Goal: Task Accomplishment & Management: Manage account settings

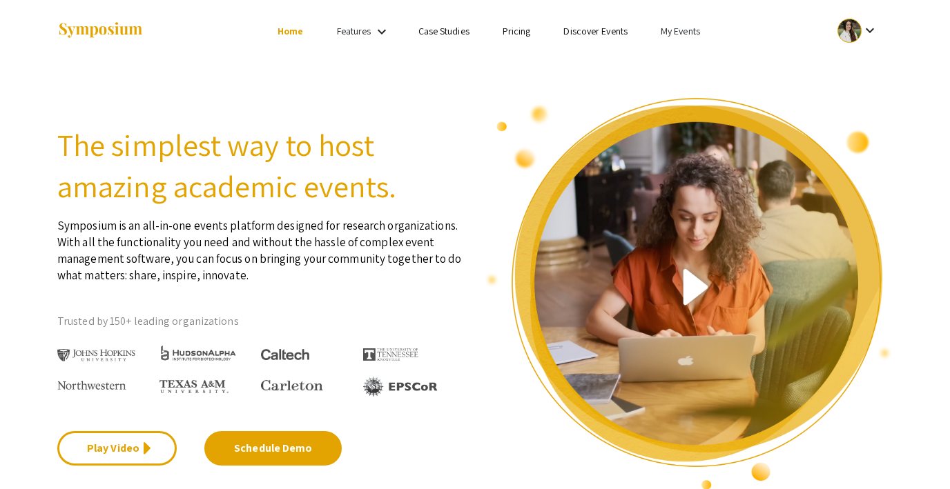
click at [673, 34] on link "My Events" at bounding box center [680, 31] width 39 height 12
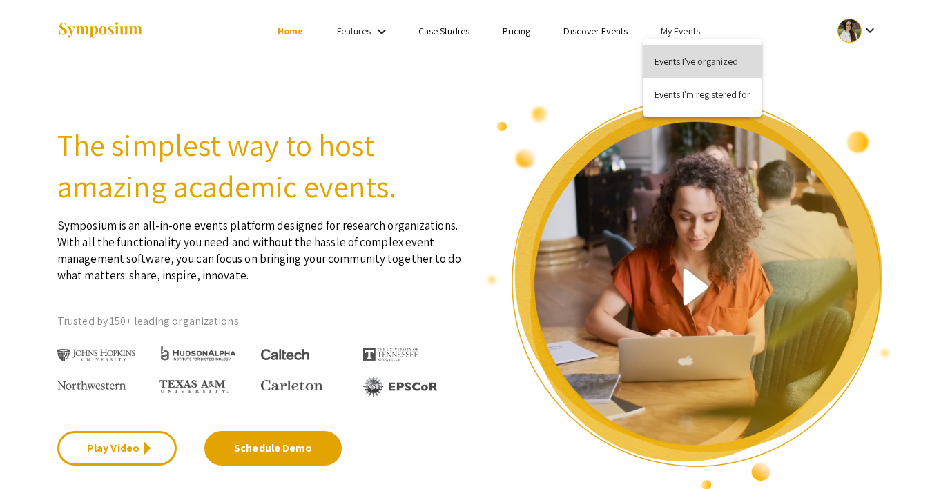
click at [679, 57] on button "Events I've organized" at bounding box center [702, 61] width 118 height 33
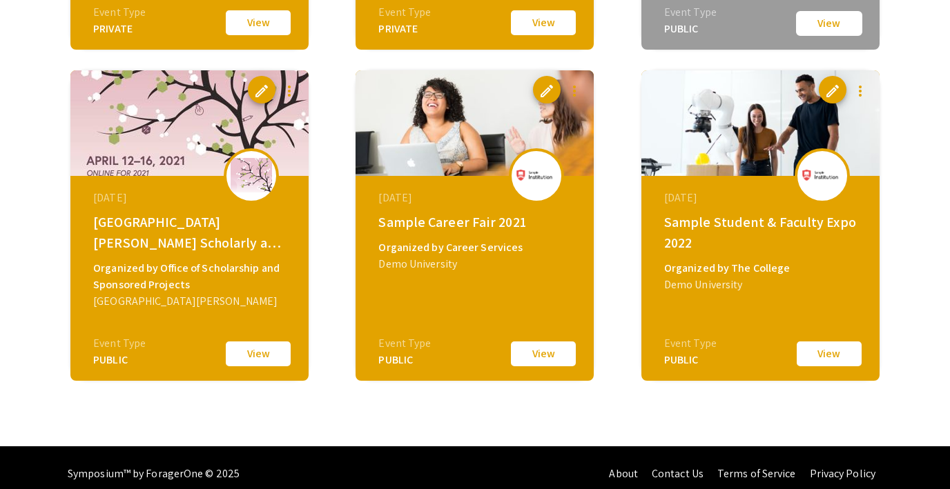
scroll to position [2085, 0]
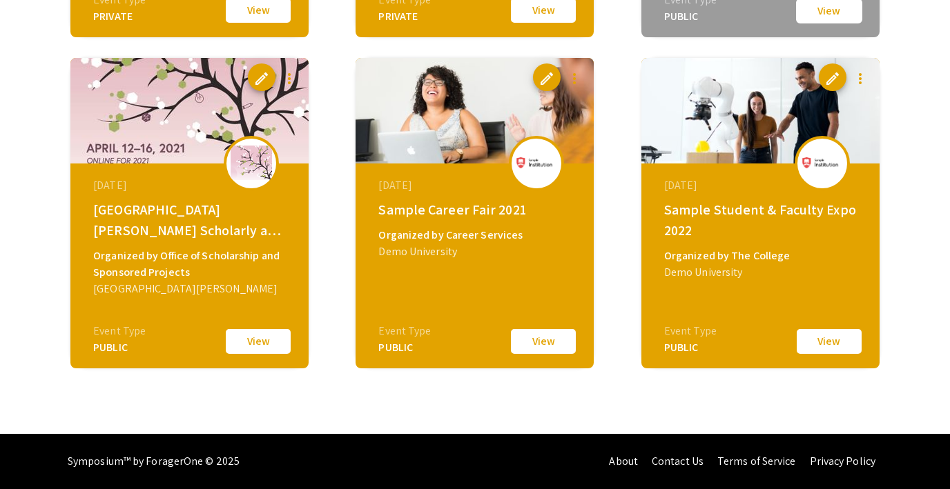
click at [820, 342] on button "View" at bounding box center [829, 341] width 69 height 29
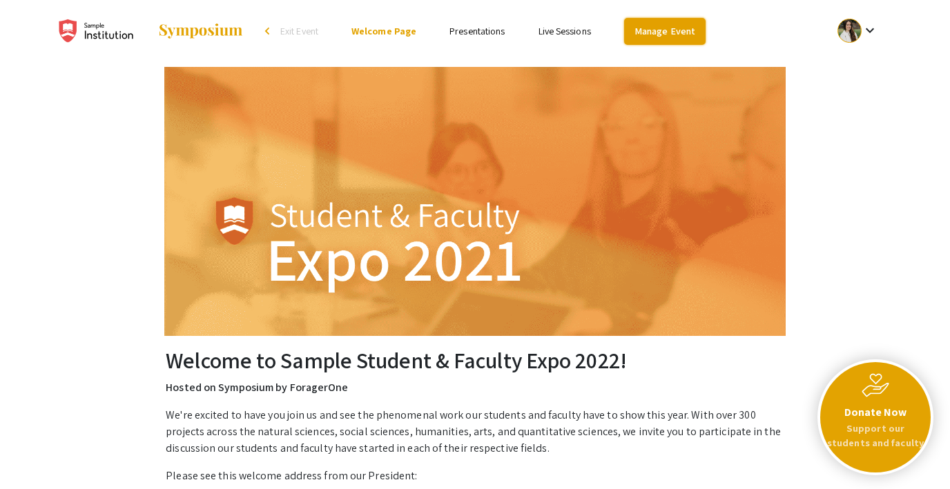
click at [661, 31] on link "Manage Event" at bounding box center [664, 31] width 81 height 27
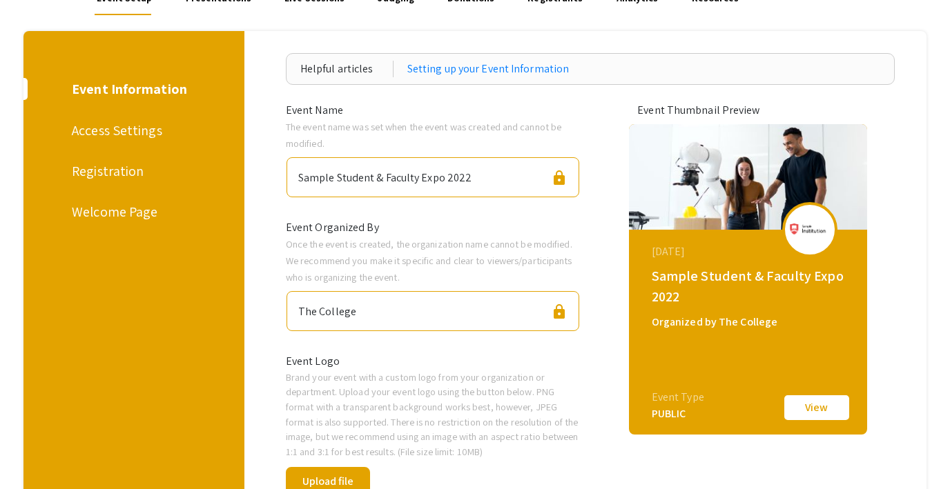
scroll to position [135, 0]
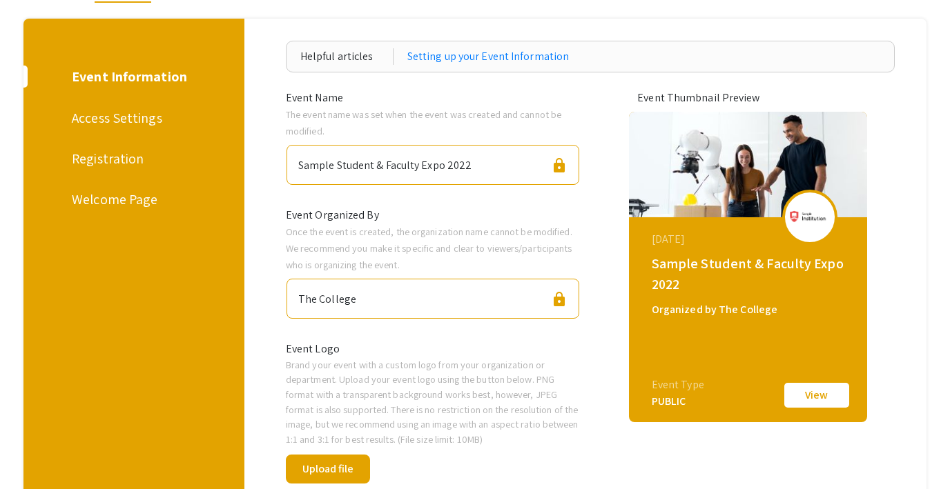
click at [115, 164] on div "Registration" at bounding box center [131, 158] width 119 height 21
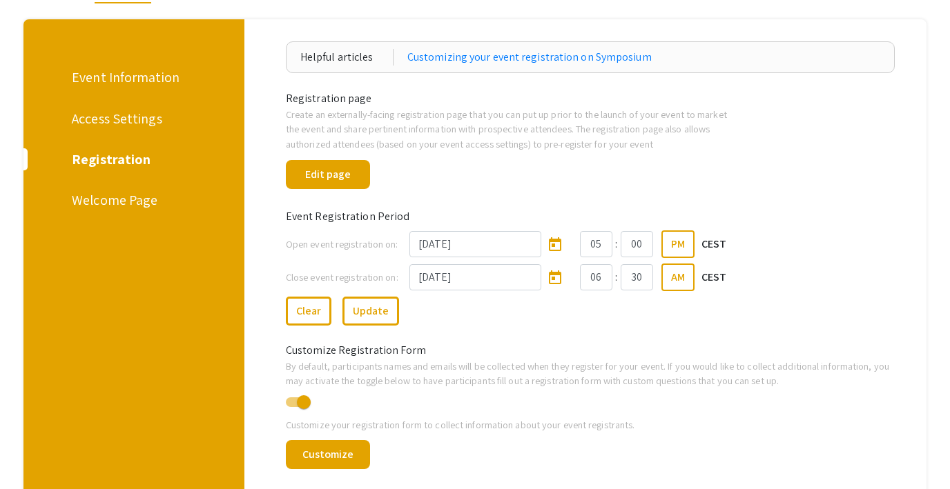
scroll to position [133, 0]
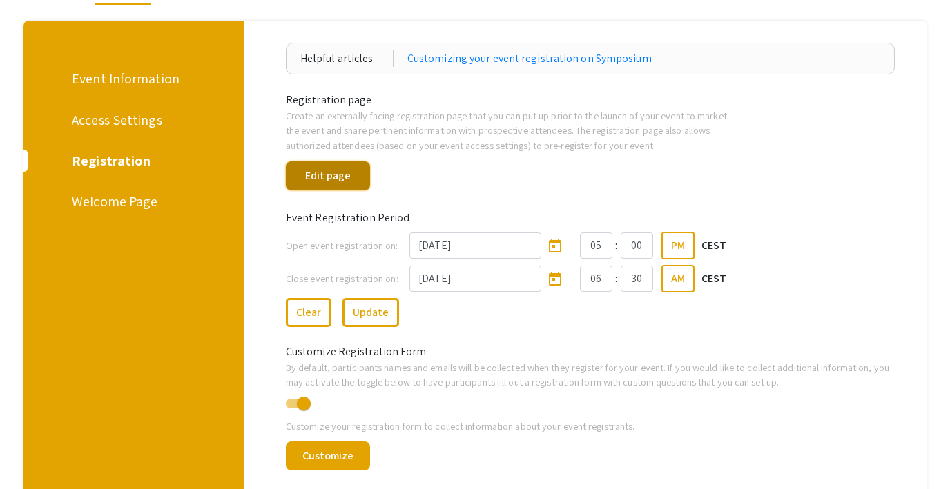
click at [329, 174] on button "Edit page" at bounding box center [328, 176] width 84 height 29
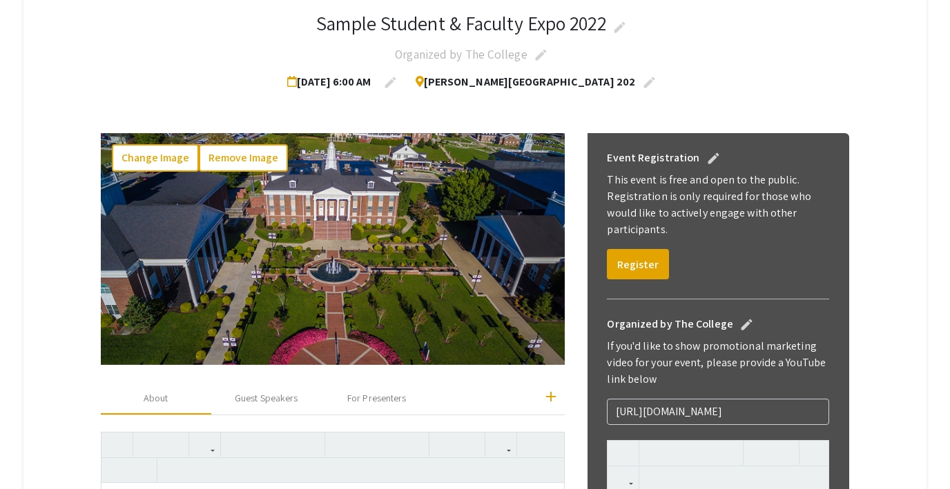
scroll to position [256, 0]
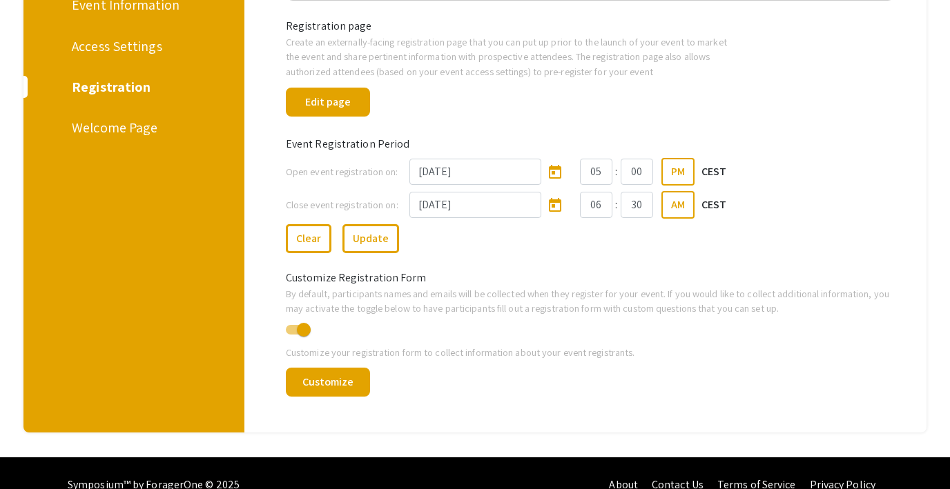
scroll to position [231, 0]
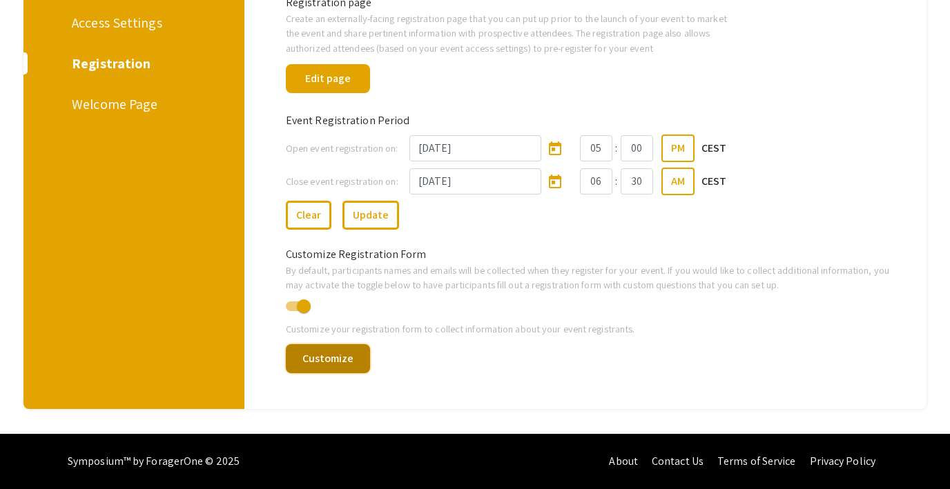
click at [326, 355] on button "Customize" at bounding box center [328, 358] width 84 height 29
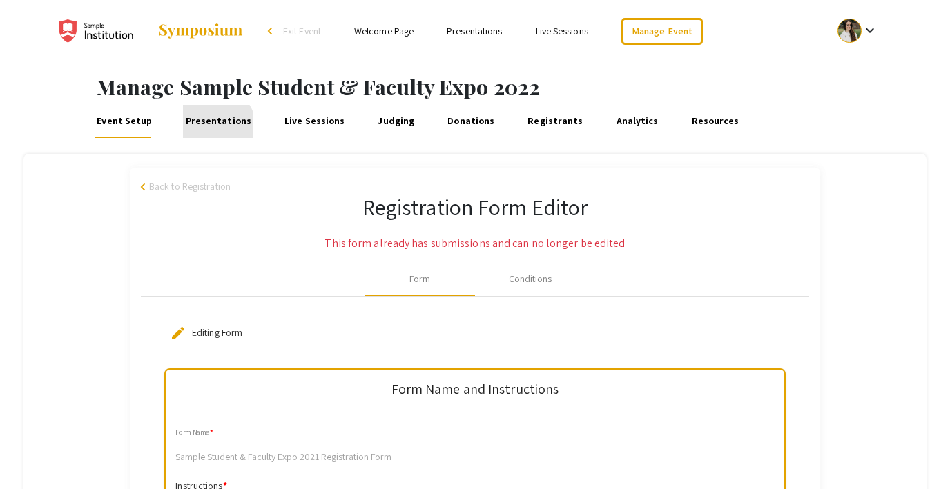
click at [213, 126] on link "Presentations" at bounding box center [218, 121] width 70 height 33
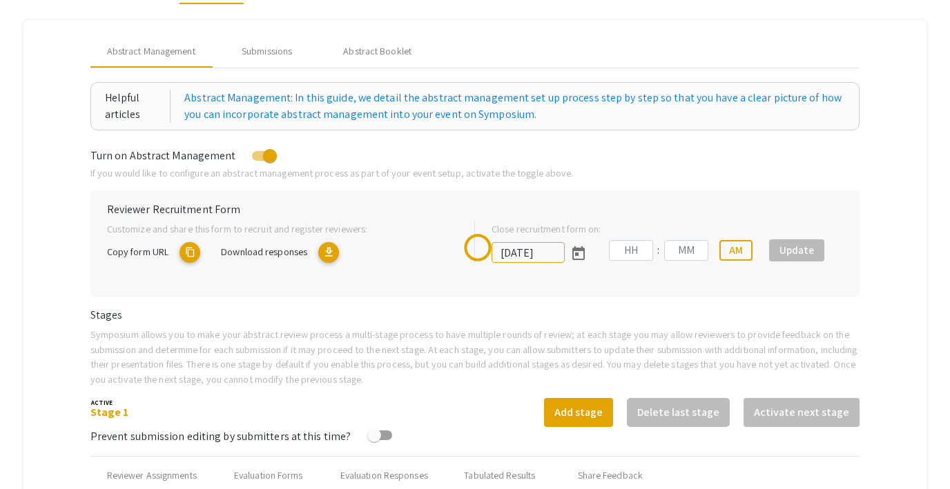
scroll to position [135, 0]
type input "7/8/2022"
type input "09"
type input "00"
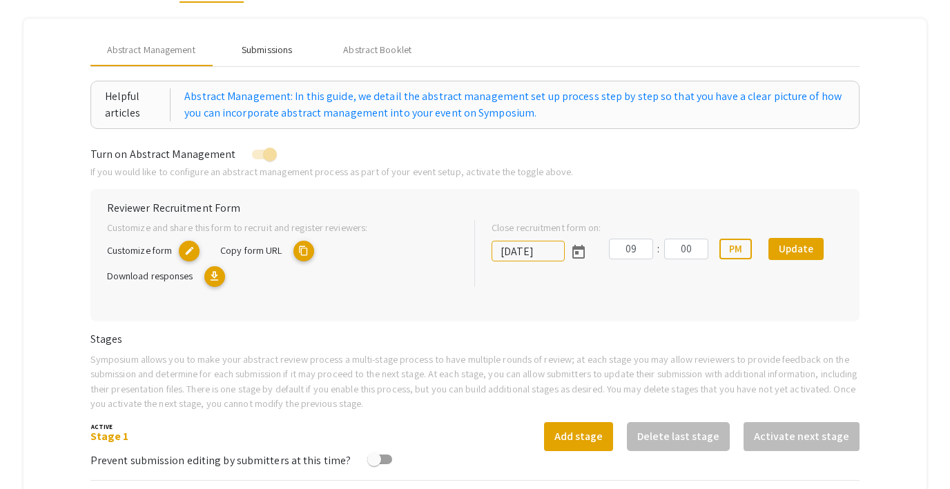
click at [253, 59] on div "Submissions" at bounding box center [267, 49] width 110 height 33
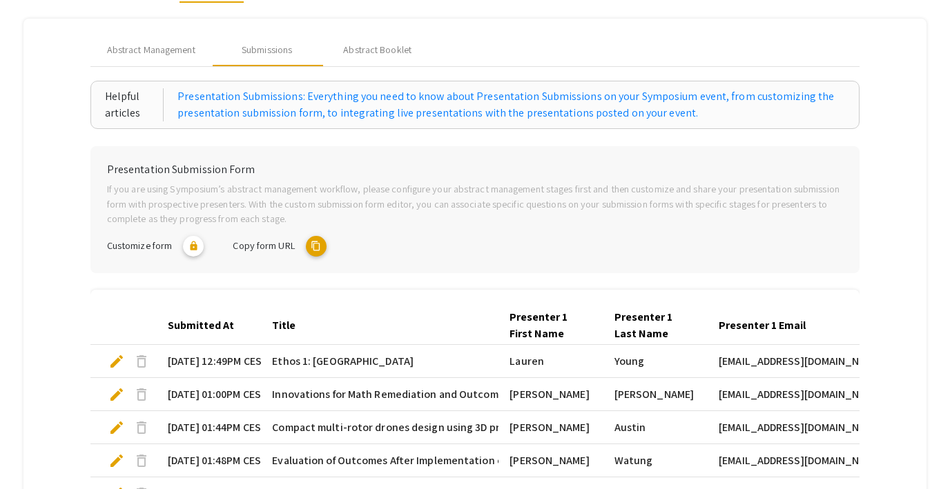
click at [313, 247] on mat-icon "content_copy" at bounding box center [316, 246] width 21 height 21
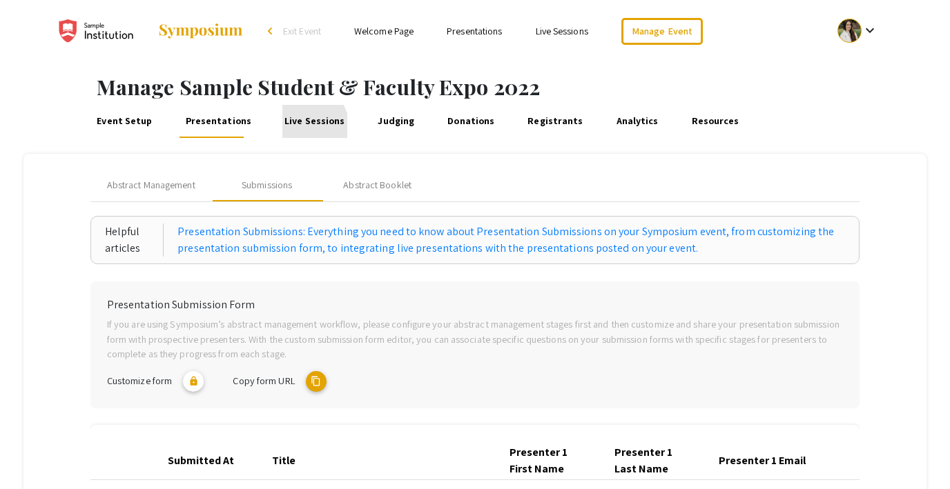
click at [298, 126] on link "Live Sessions" at bounding box center [314, 121] width 65 height 33
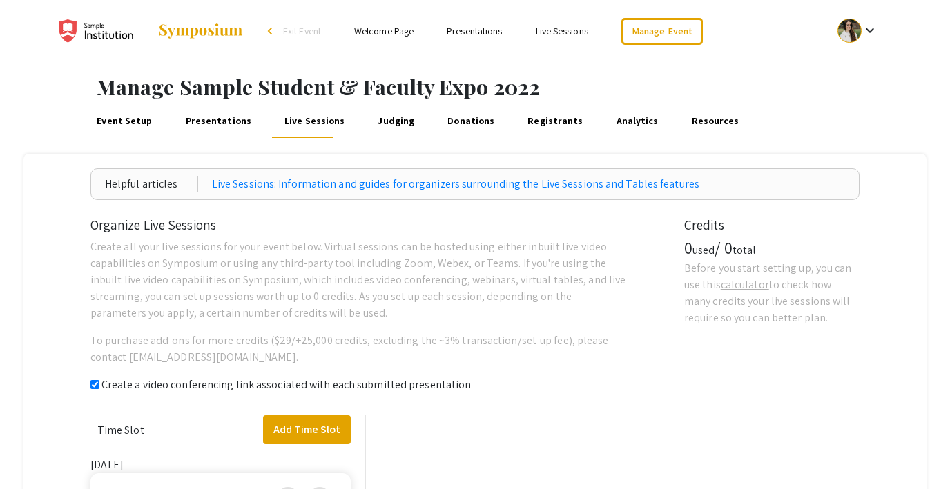
checkbox input "true"
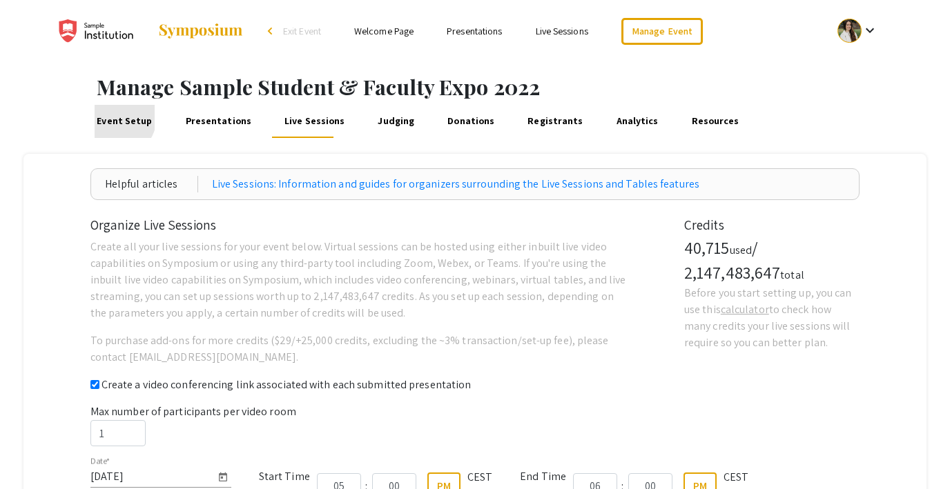
click at [113, 117] on link "Event Setup" at bounding box center [125, 121] width 60 height 33
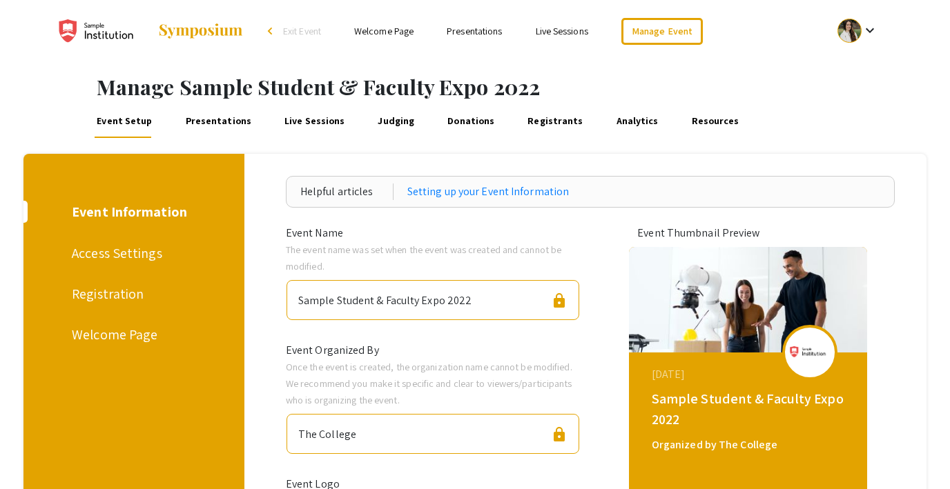
click at [296, 32] on span "Exit Event" at bounding box center [302, 31] width 38 height 12
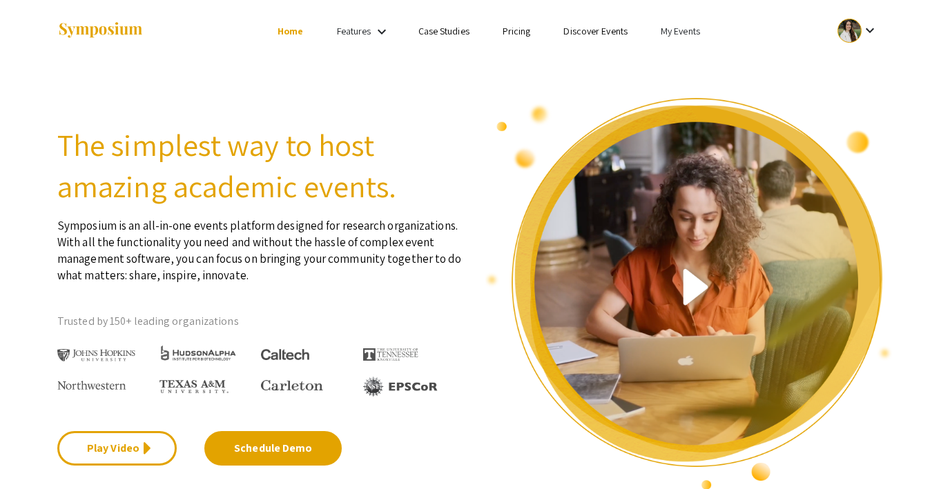
click at [674, 23] on li "My Events" at bounding box center [680, 31] width 72 height 17
click at [674, 62] on button "Events I've organized" at bounding box center [702, 61] width 118 height 33
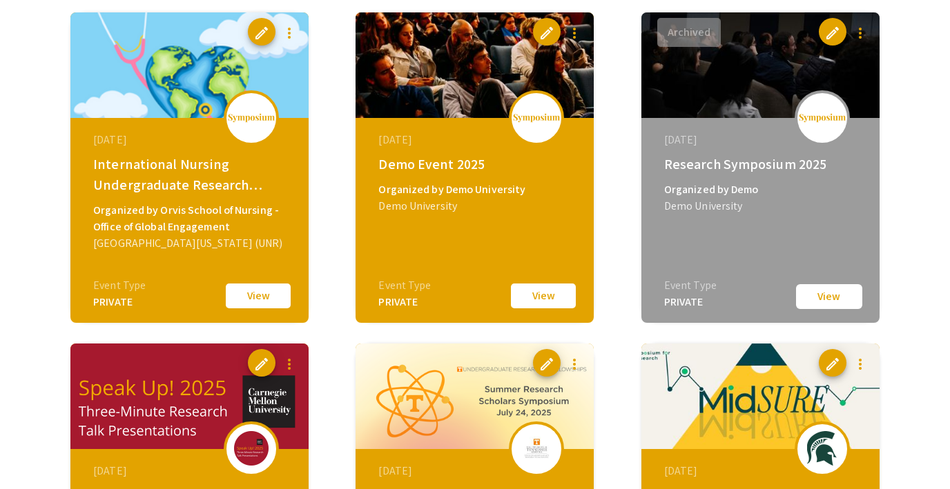
scroll to position [808, 0]
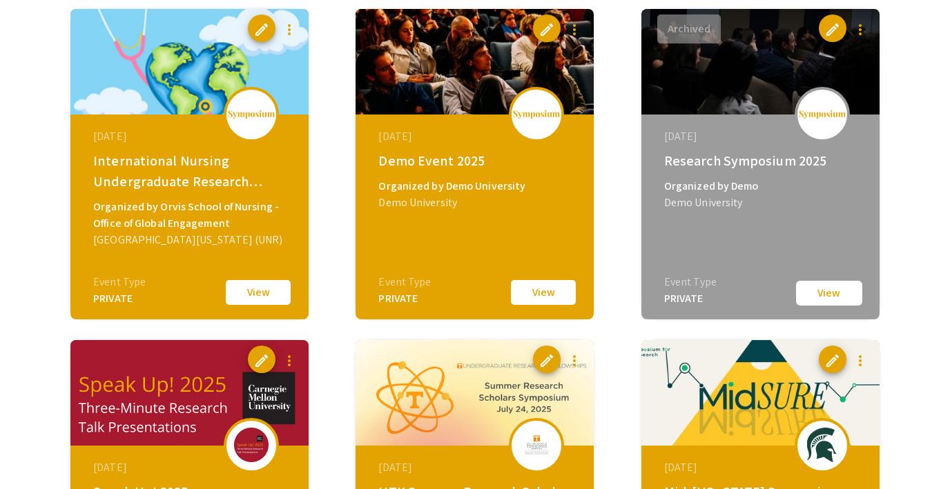
click at [527, 291] on button "View" at bounding box center [543, 292] width 69 height 29
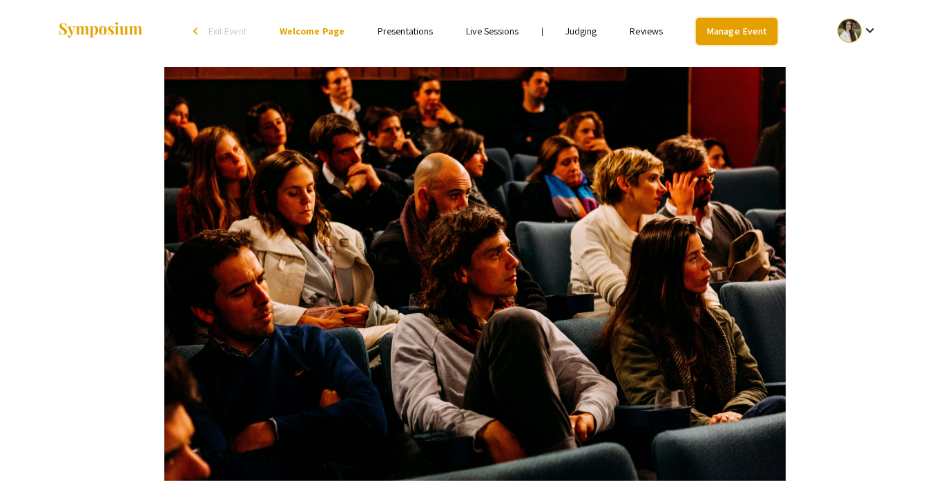
click at [729, 28] on link "Manage Event" at bounding box center [736, 31] width 81 height 27
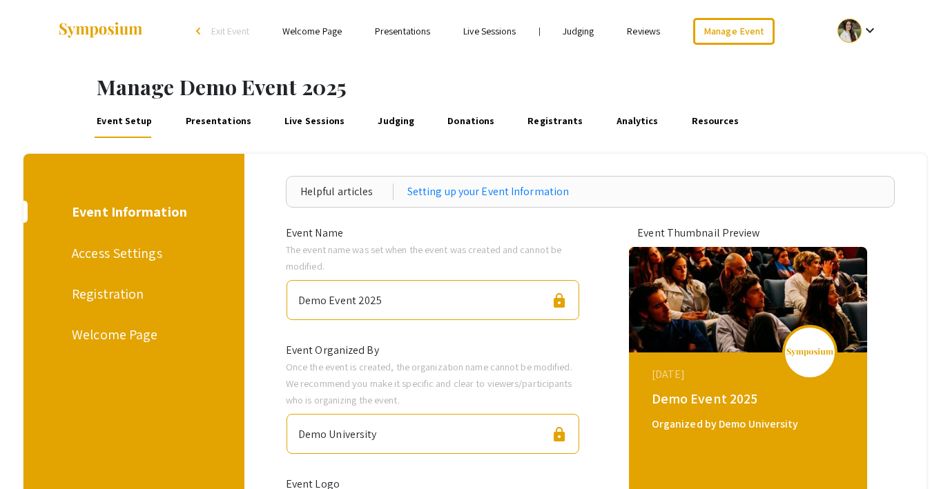
click at [203, 120] on link "Presentations" at bounding box center [218, 121] width 70 height 33
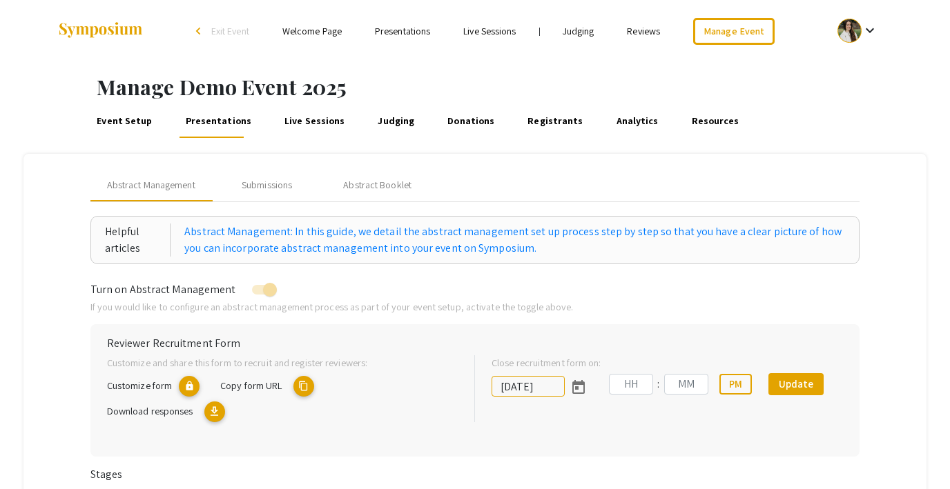
type input "8/1/2025"
type input "07"
type input "00"
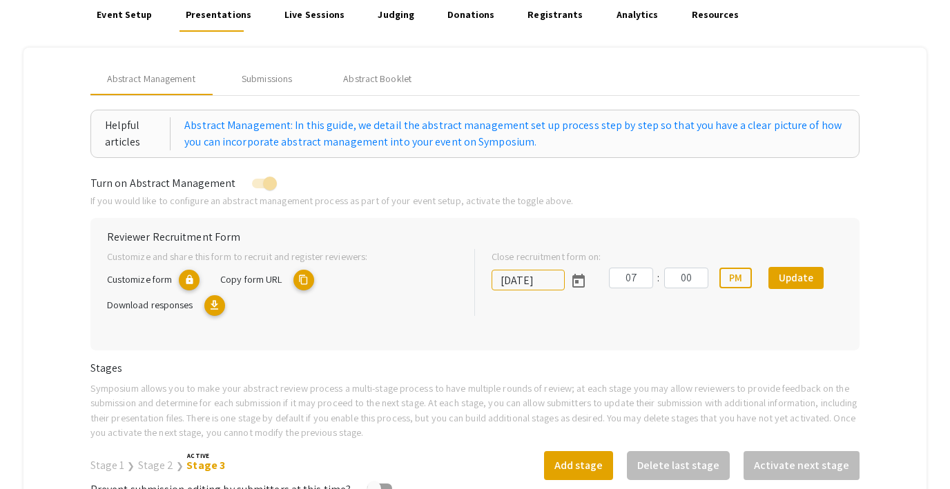
scroll to position [116, 0]
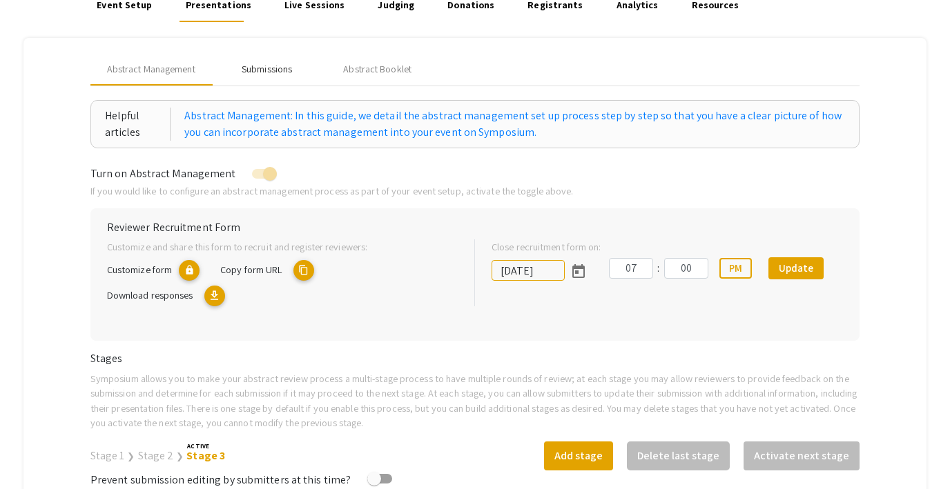
click at [253, 70] on div "Submissions" at bounding box center [267, 69] width 50 height 14
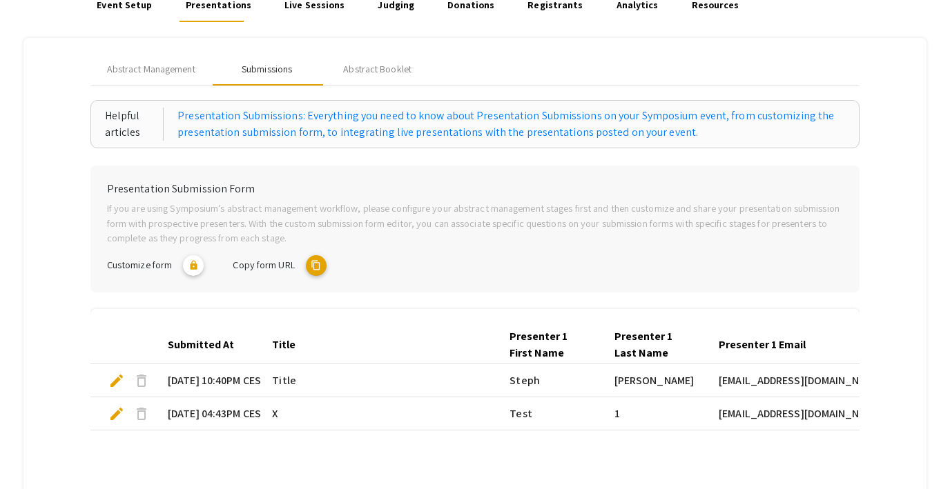
scroll to position [164, 0]
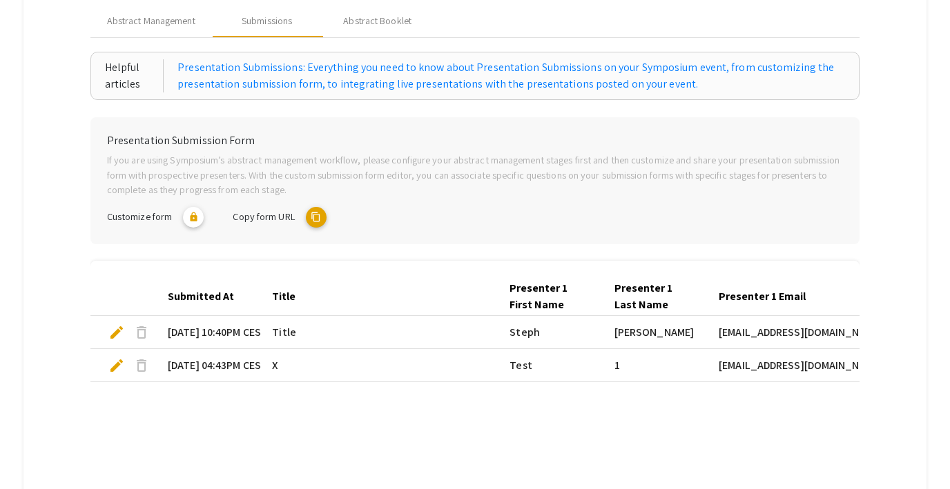
click at [322, 220] on mat-icon "content_copy" at bounding box center [316, 217] width 21 height 21
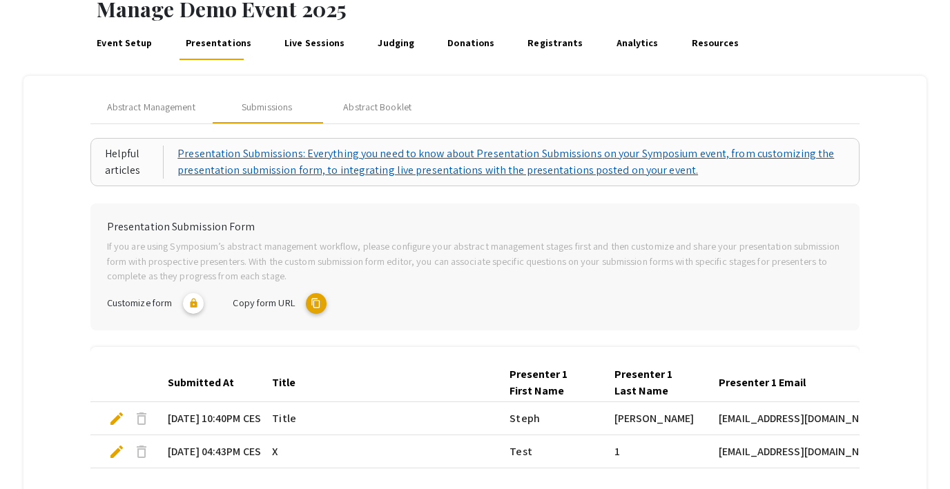
scroll to position [77, 0]
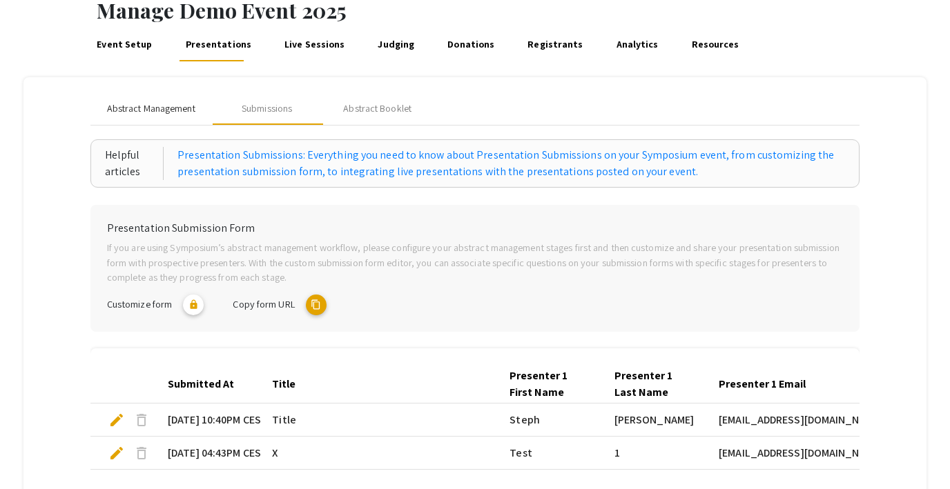
click at [170, 110] on span "Abstract Management" at bounding box center [151, 108] width 88 height 14
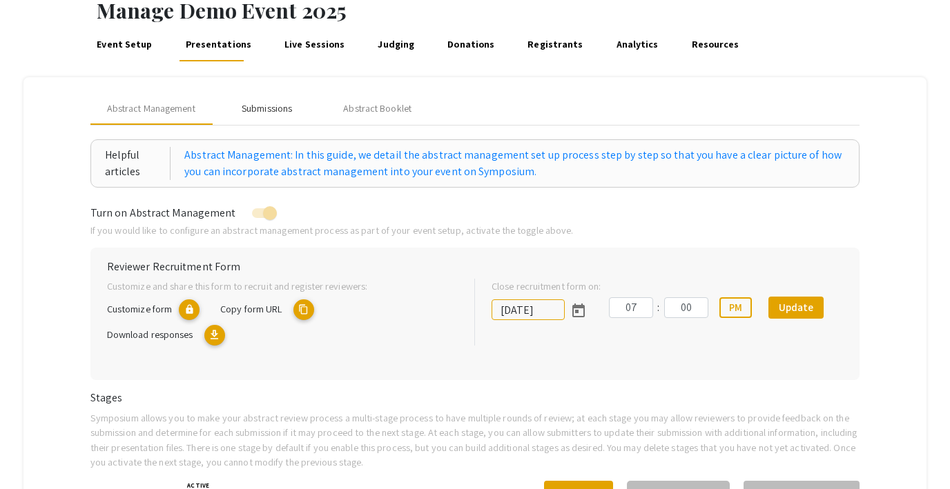
click at [265, 112] on div "Submissions" at bounding box center [267, 108] width 50 height 14
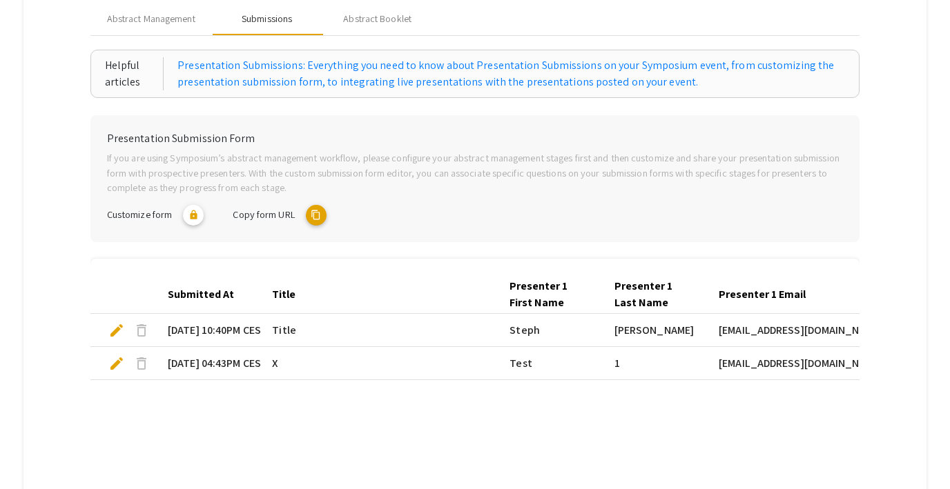
scroll to position [166, 0]
click at [140, 331] on span "delete" at bounding box center [141, 331] width 17 height 17
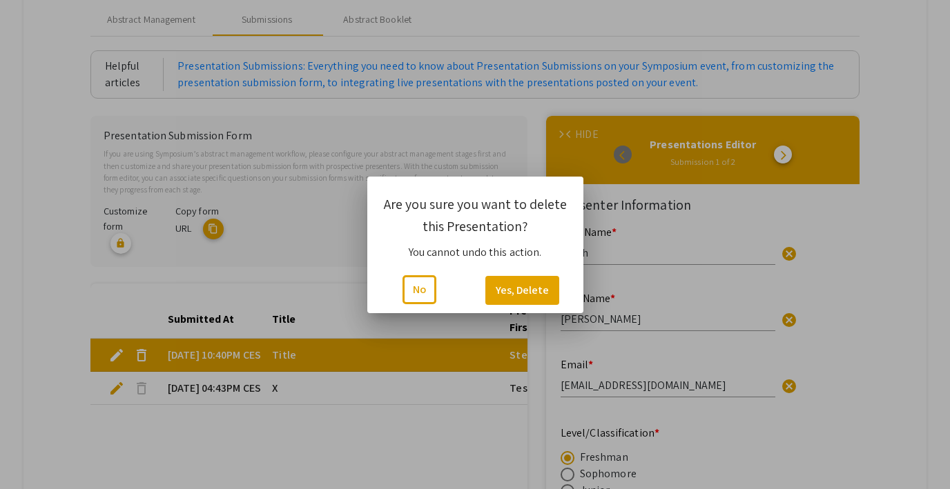
scroll to position [0, 0]
type input "0"
click at [503, 291] on button "Yes, Delete" at bounding box center [522, 290] width 74 height 29
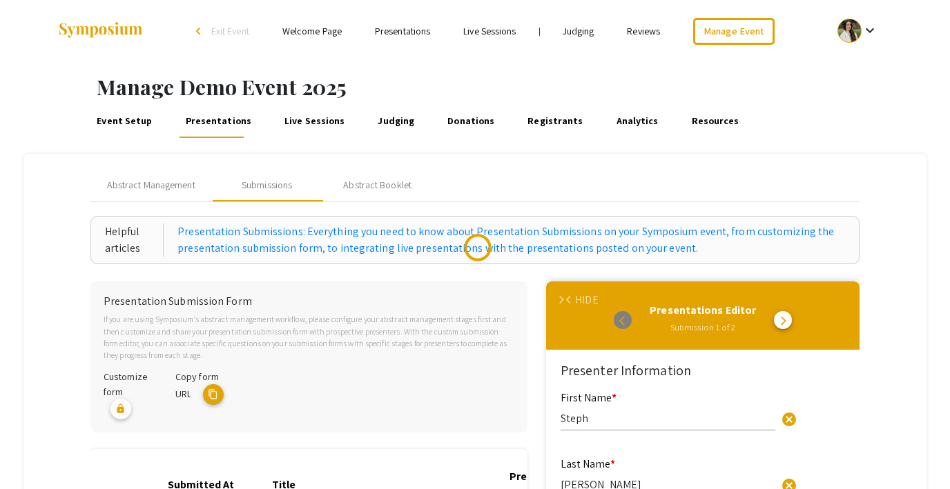
scroll to position [166, 0]
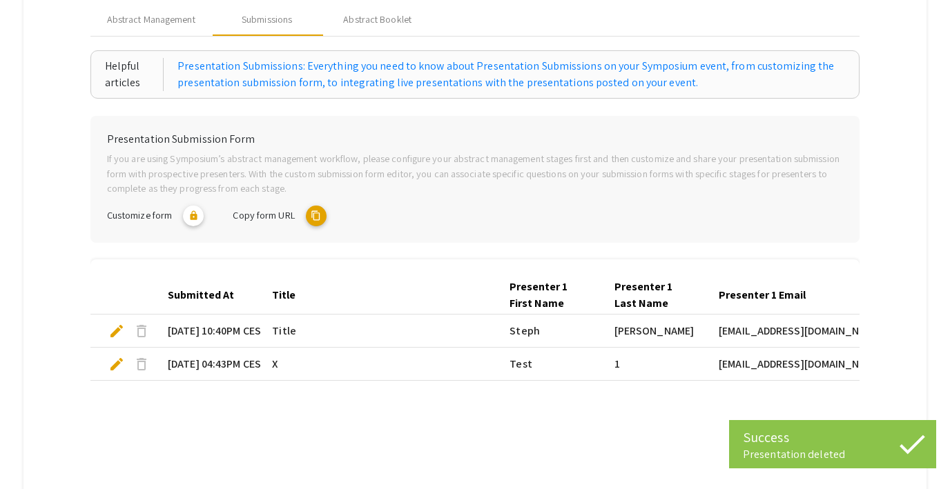
click at [139, 371] on span "delete" at bounding box center [141, 364] width 17 height 17
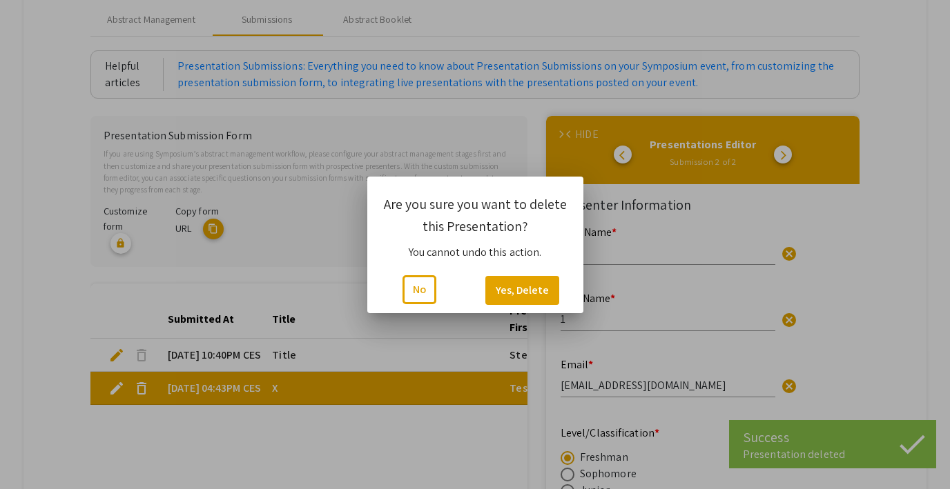
scroll to position [0, 0]
click at [513, 276] on button "Yes, Delete" at bounding box center [522, 290] width 74 height 29
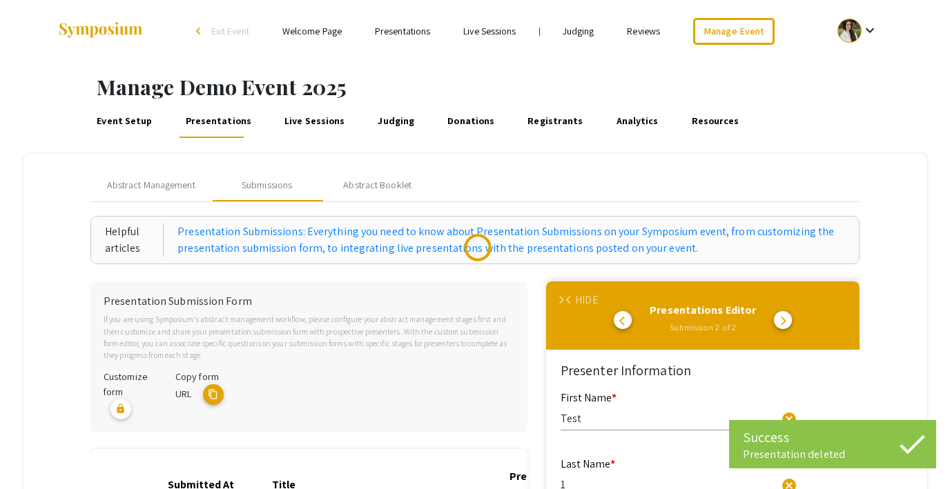
scroll to position [166, 0]
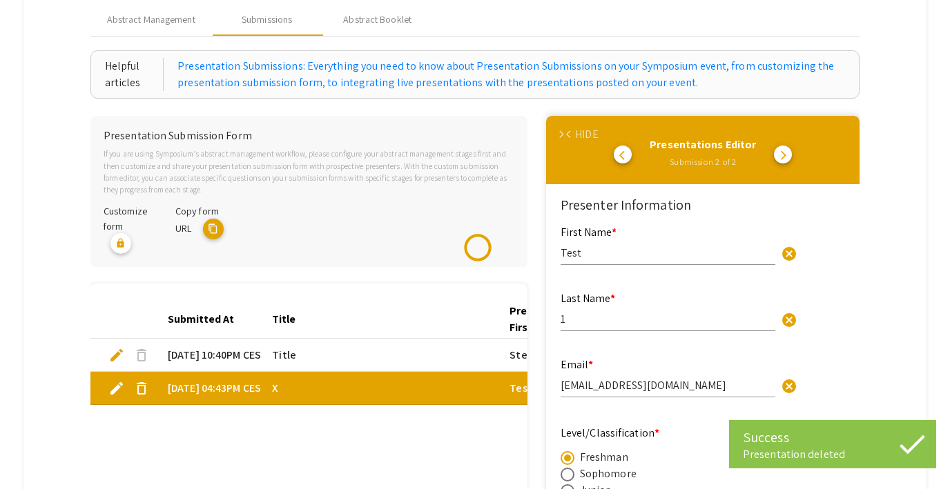
type input "1"
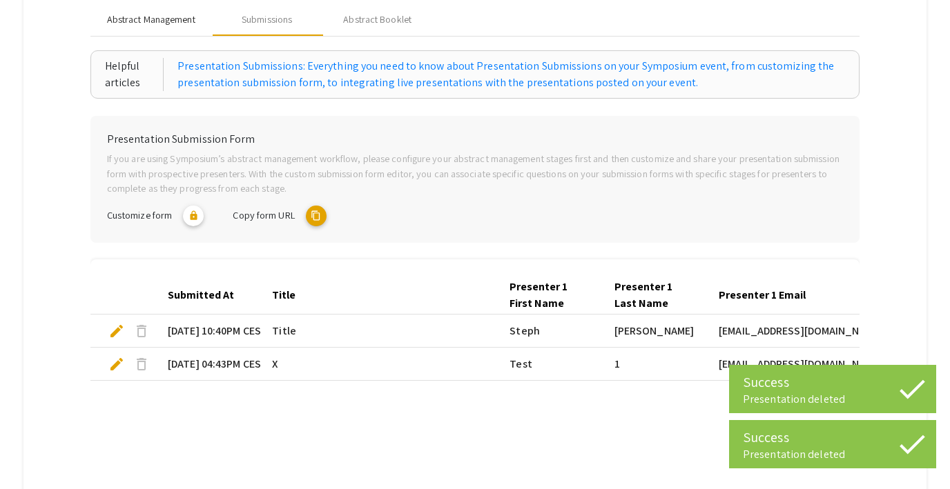
click at [165, 25] on span "Abstract Management" at bounding box center [151, 19] width 88 height 14
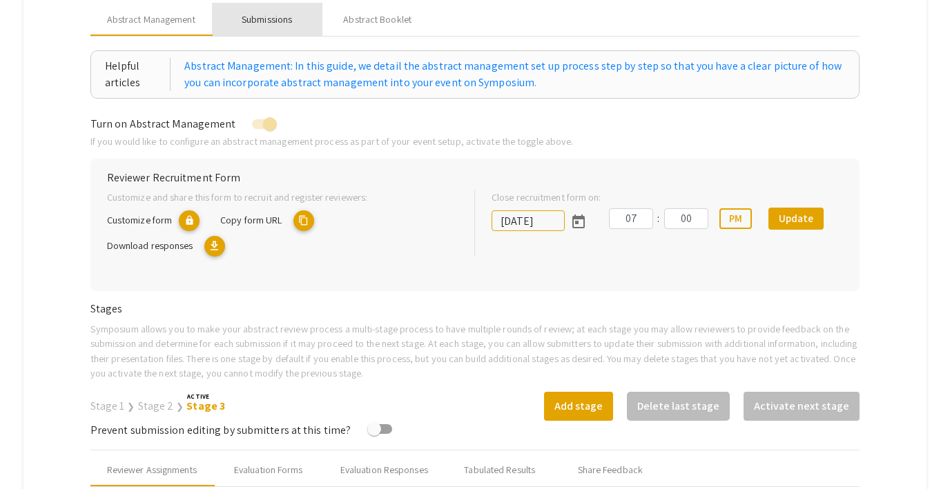
click at [251, 14] on div "Submissions" at bounding box center [267, 19] width 50 height 14
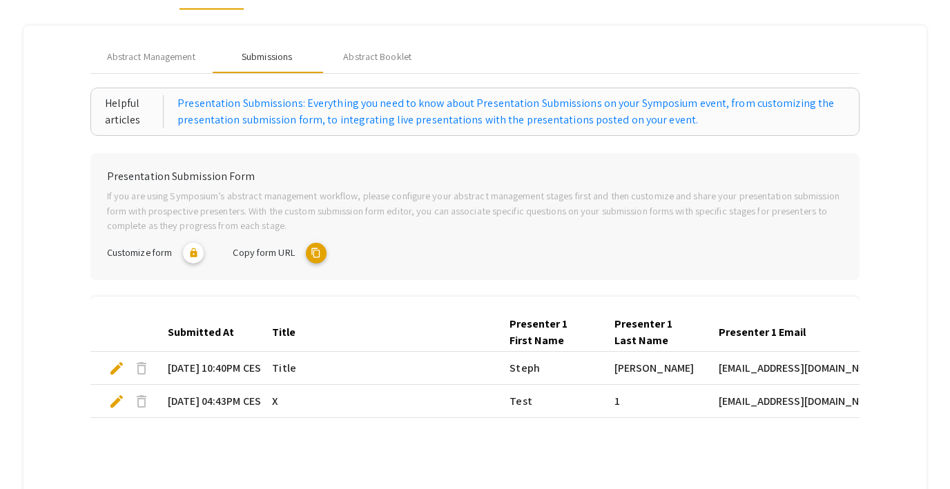
scroll to position [0, 0]
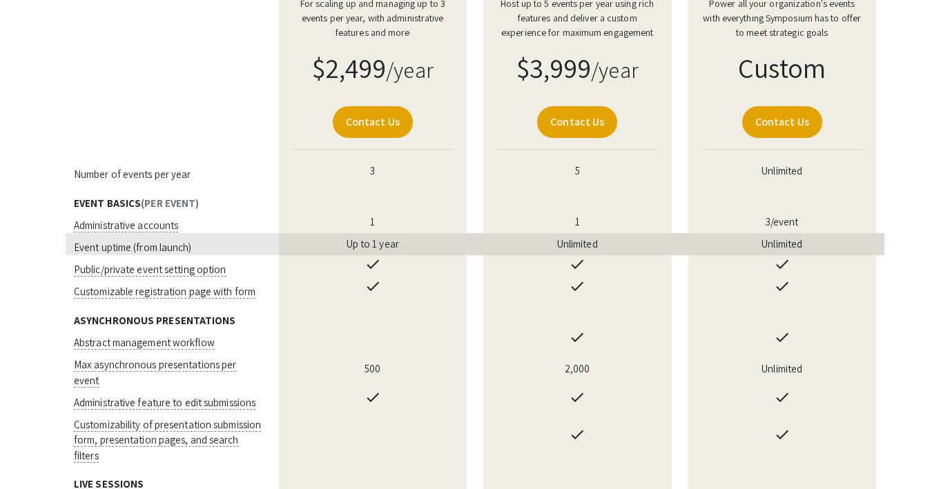
scroll to position [394, 0]
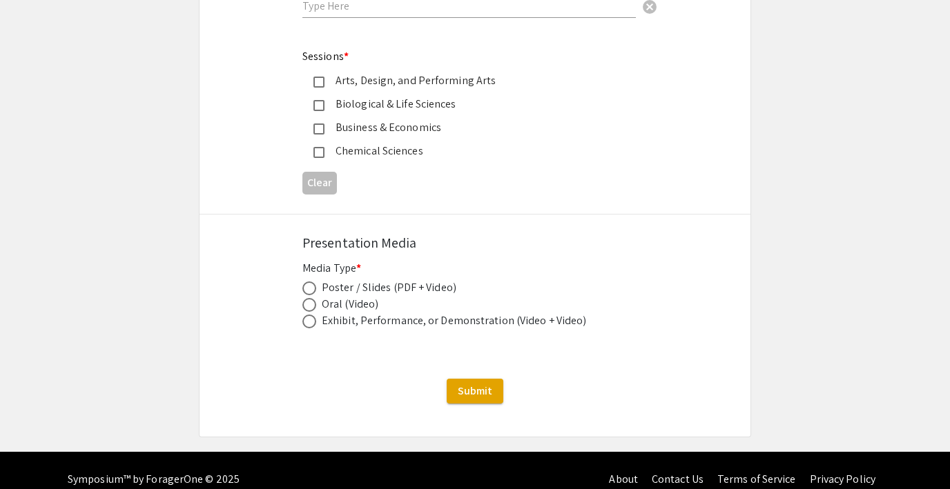
scroll to position [1652, 0]
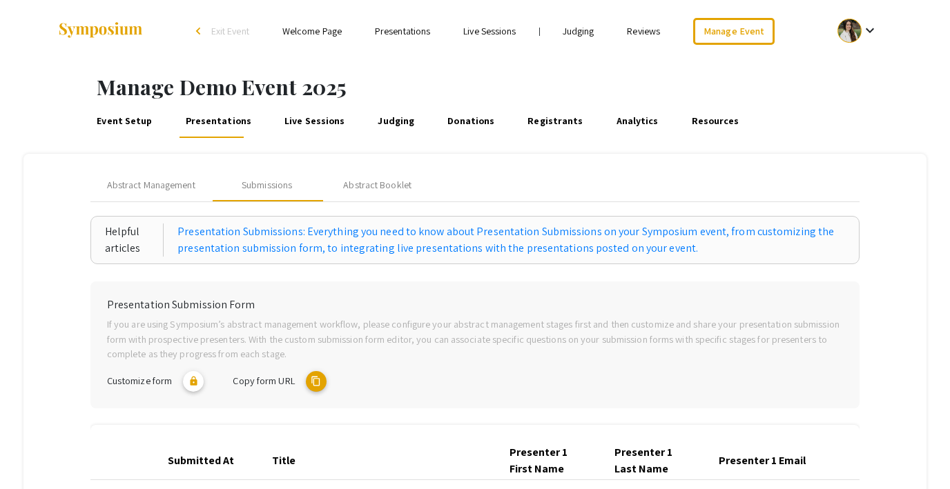
click at [225, 32] on span "Exit Event" at bounding box center [230, 31] width 38 height 12
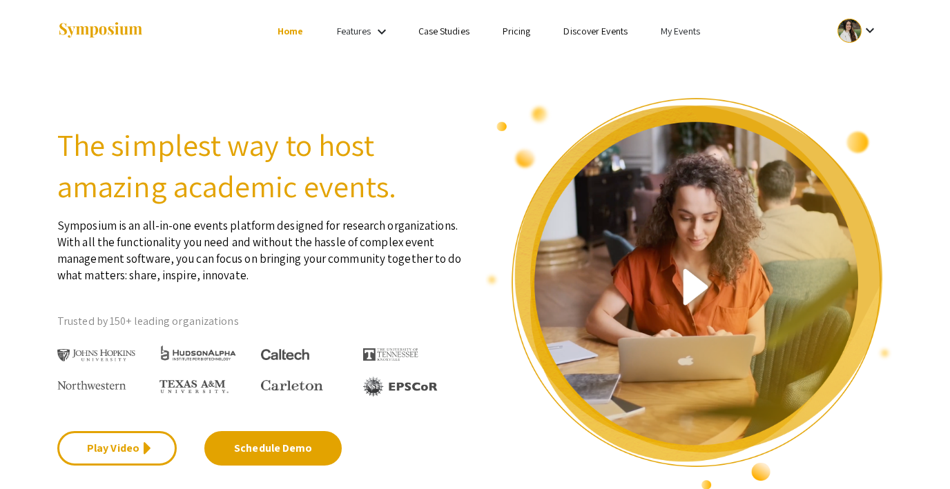
click at [661, 35] on link "My Events" at bounding box center [680, 31] width 39 height 12
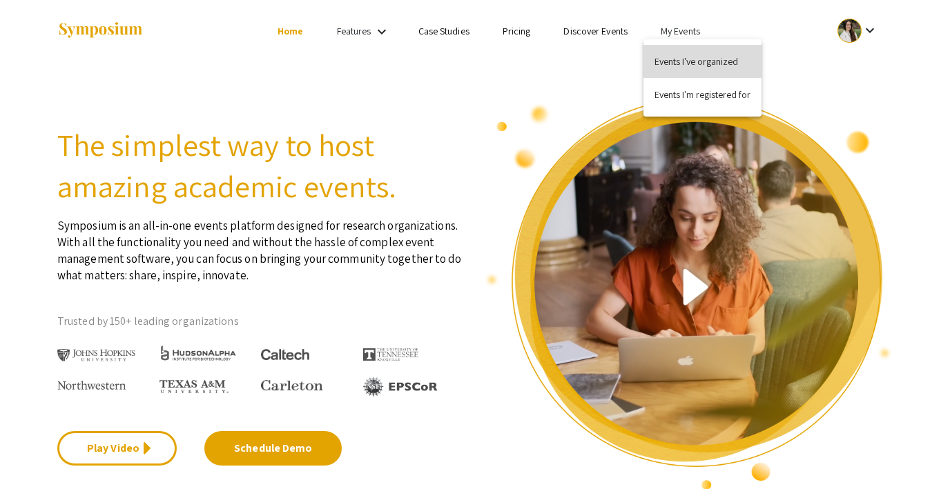
click at [665, 54] on button "Events I've organized" at bounding box center [702, 61] width 118 height 33
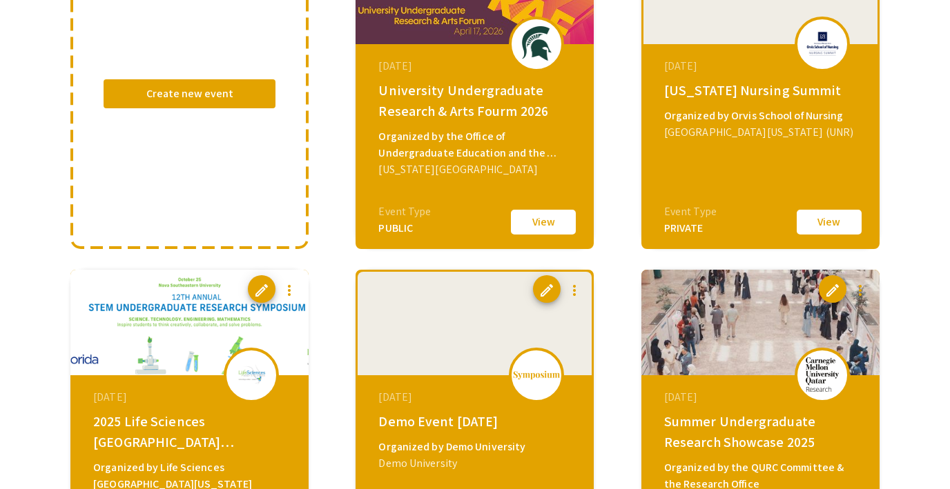
scroll to position [214, 0]
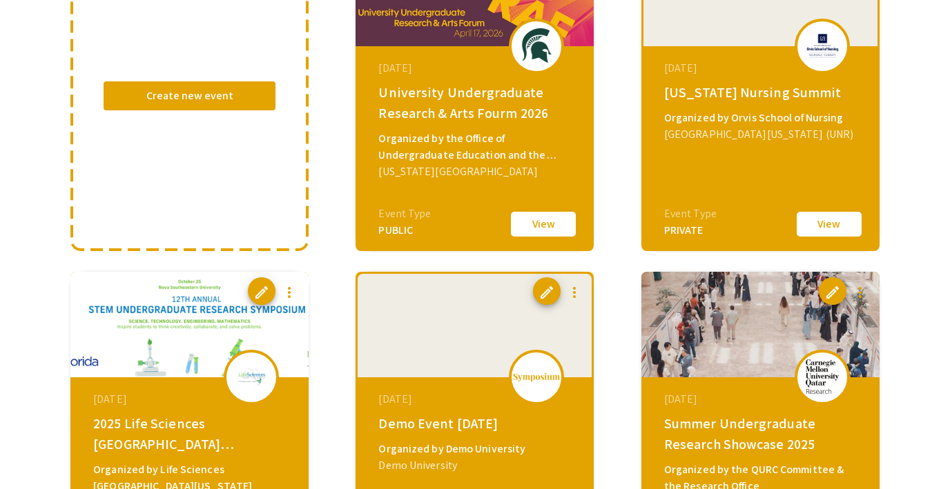
click at [549, 227] on button "View" at bounding box center [543, 224] width 69 height 29
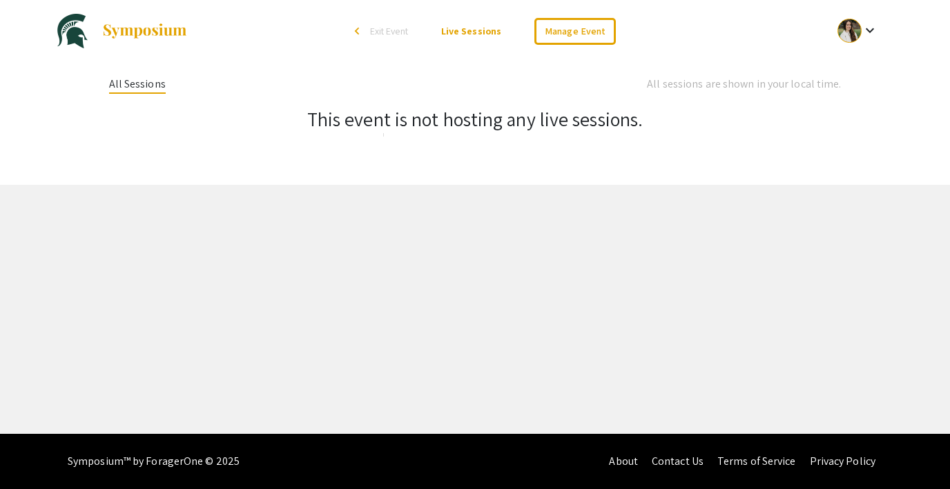
click at [383, 35] on span "Exit Event" at bounding box center [389, 31] width 38 height 12
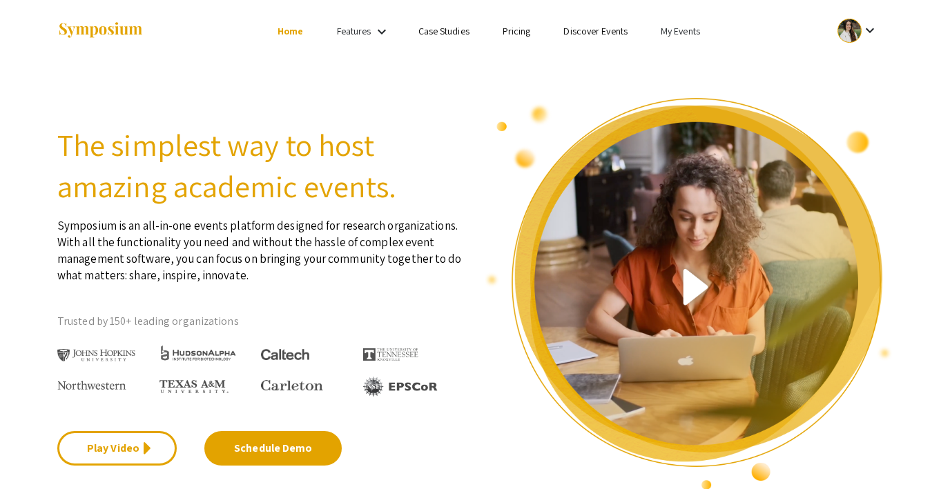
click at [665, 30] on link "My Events" at bounding box center [680, 31] width 39 height 12
click at [677, 46] on button "Events I've organized" at bounding box center [702, 61] width 118 height 33
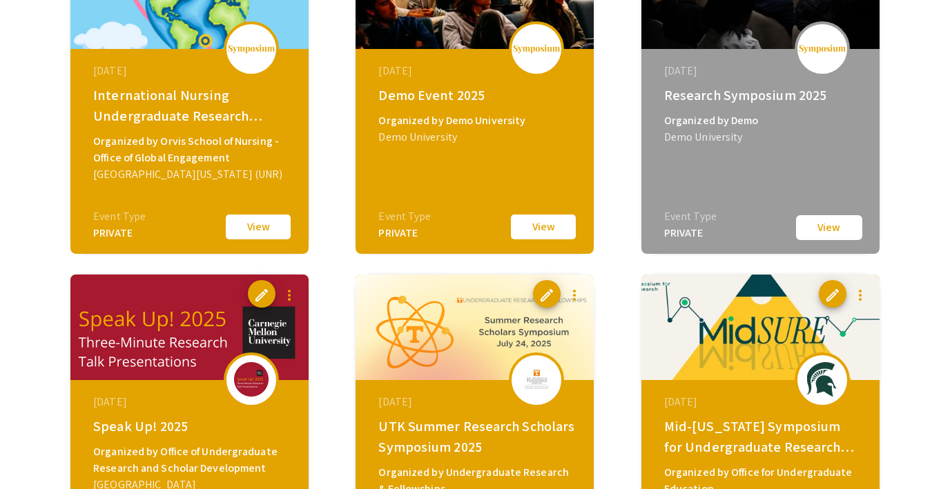
scroll to position [875, 0]
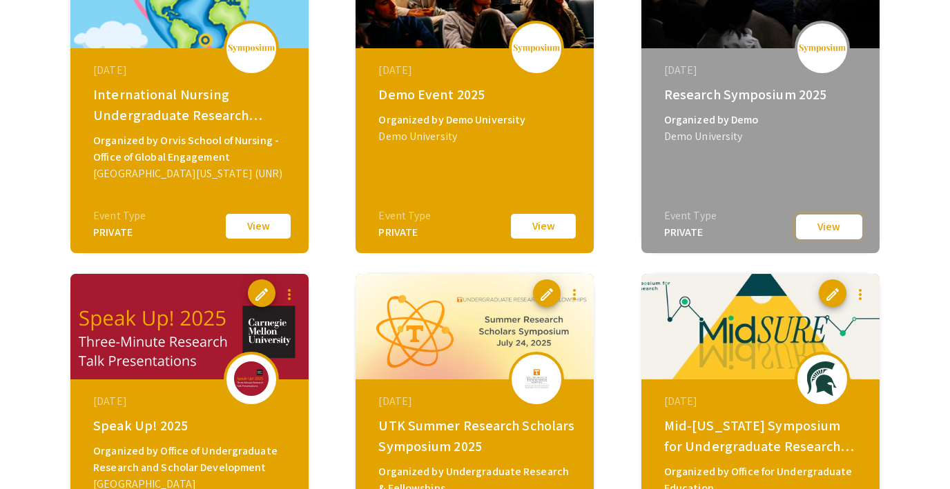
click at [827, 228] on button "View" at bounding box center [829, 227] width 69 height 28
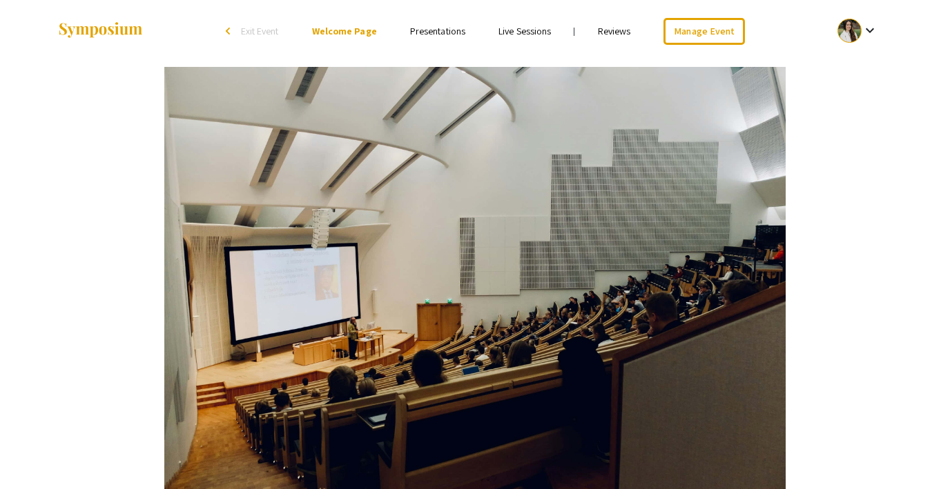
click at [529, 30] on link "Live Sessions" at bounding box center [524, 31] width 52 height 12
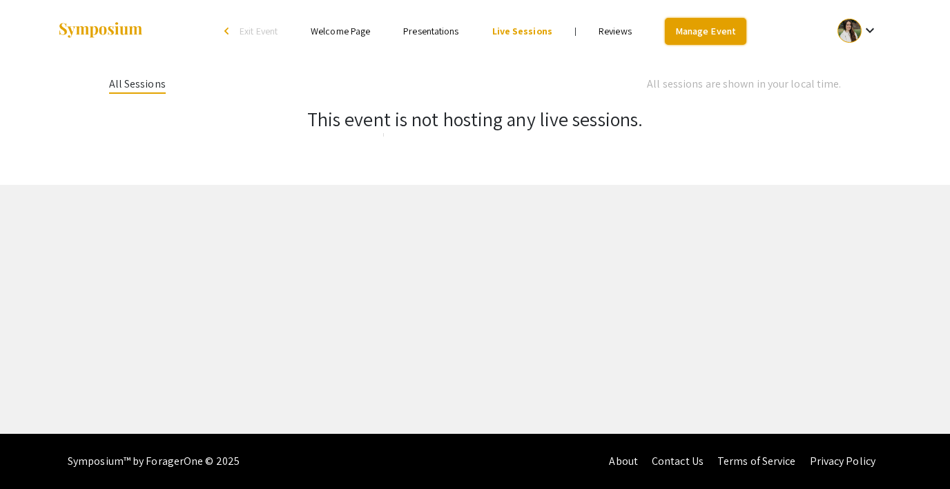
click at [688, 36] on link "Manage Event" at bounding box center [705, 31] width 81 height 27
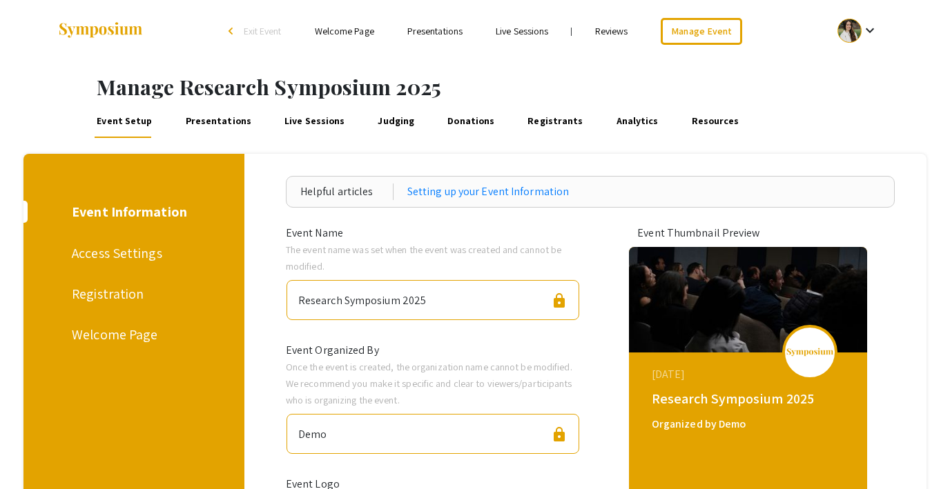
click at [201, 125] on link "Presentations" at bounding box center [218, 121] width 70 height 33
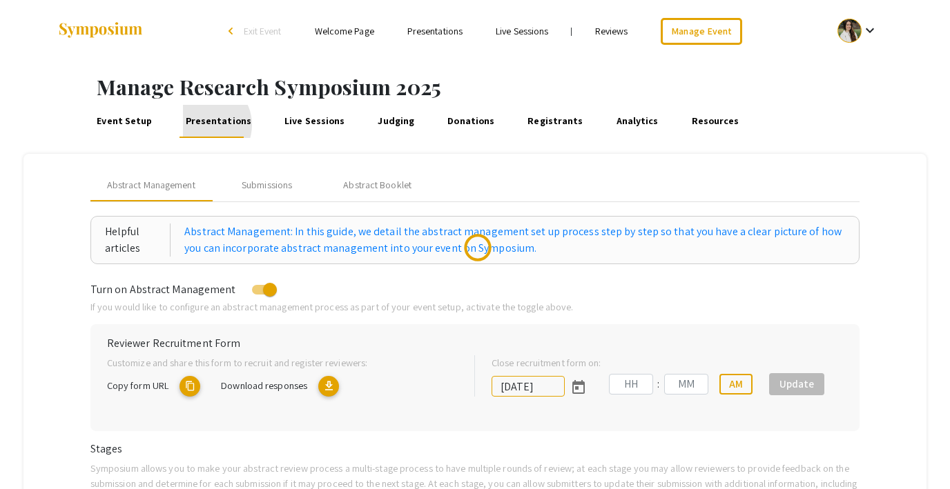
type input "7/30/2025"
type input "09"
type input "07"
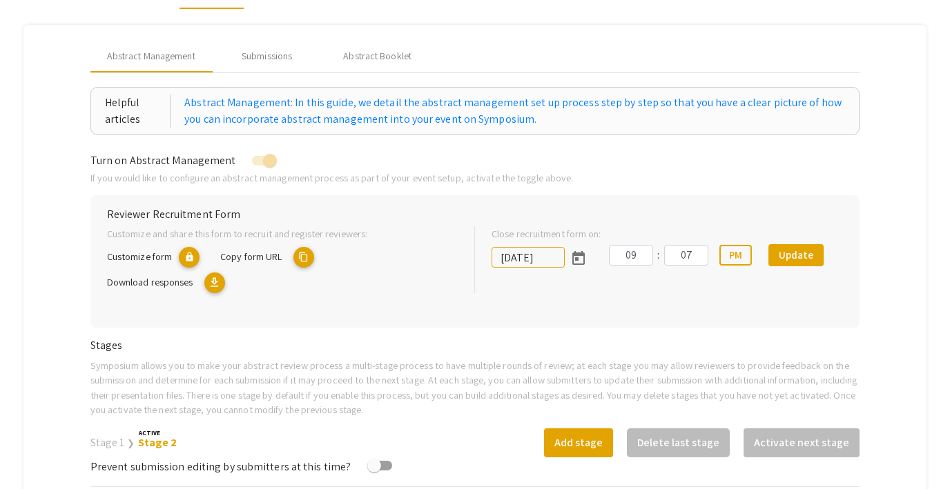
scroll to position [128, 0]
click at [274, 60] on div "Submissions" at bounding box center [267, 57] width 50 height 14
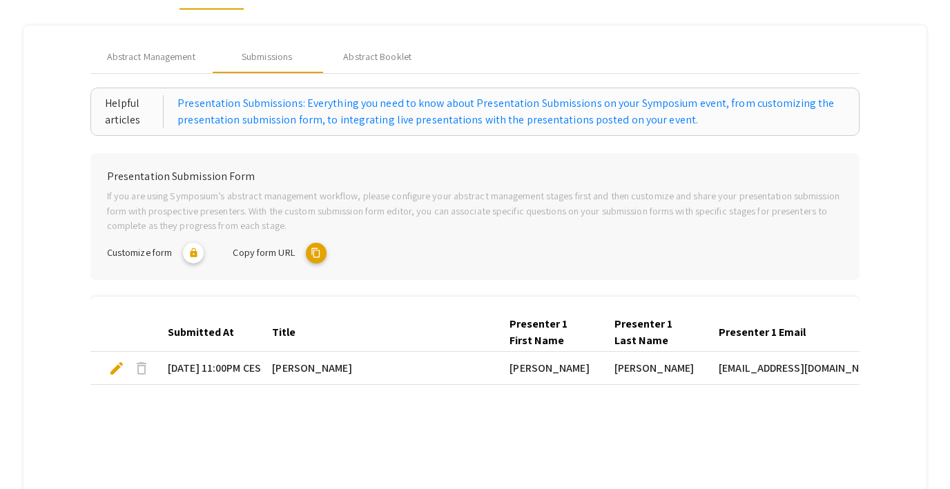
click at [315, 256] on mat-icon "content_copy" at bounding box center [316, 253] width 21 height 21
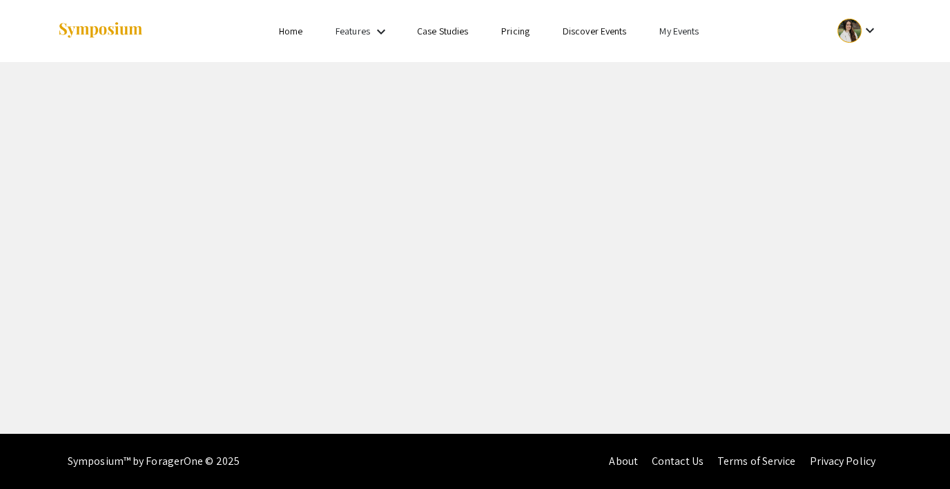
select select "8"
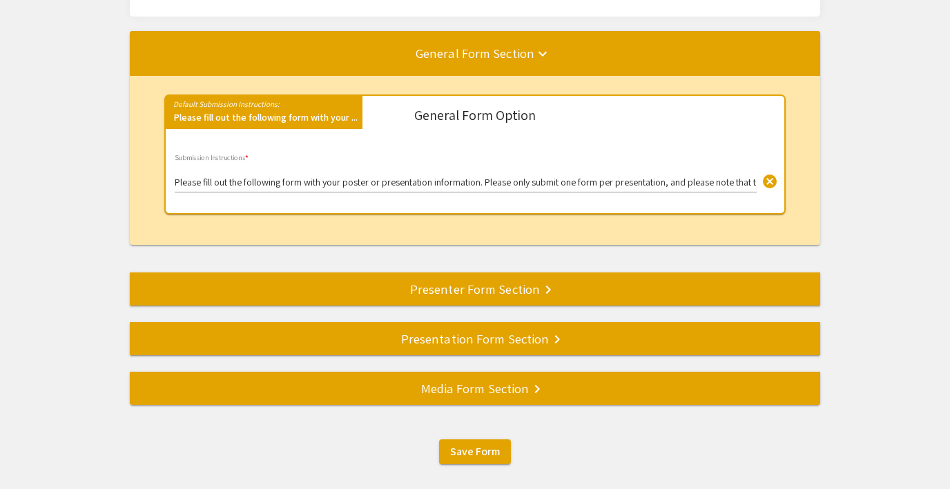
scroll to position [216, 0]
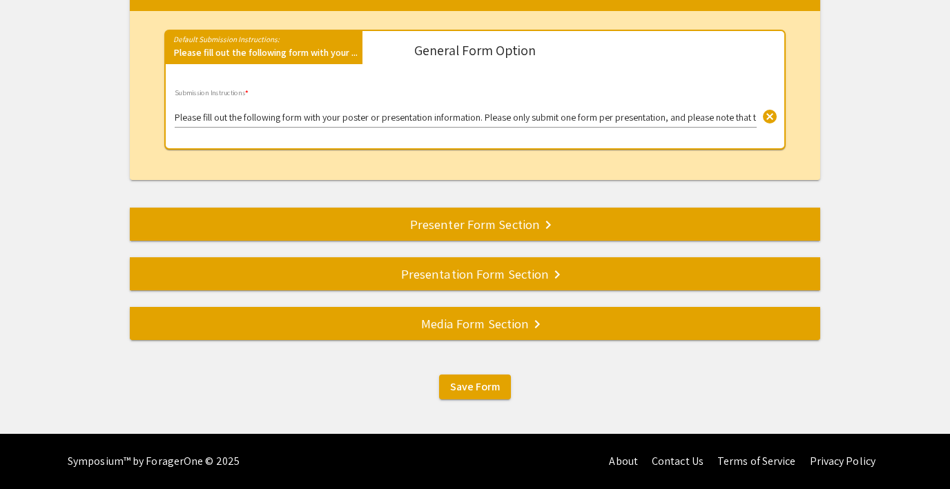
click at [454, 331] on div "Media Form Section keyboard_arrow_right" at bounding box center [475, 323] width 690 height 19
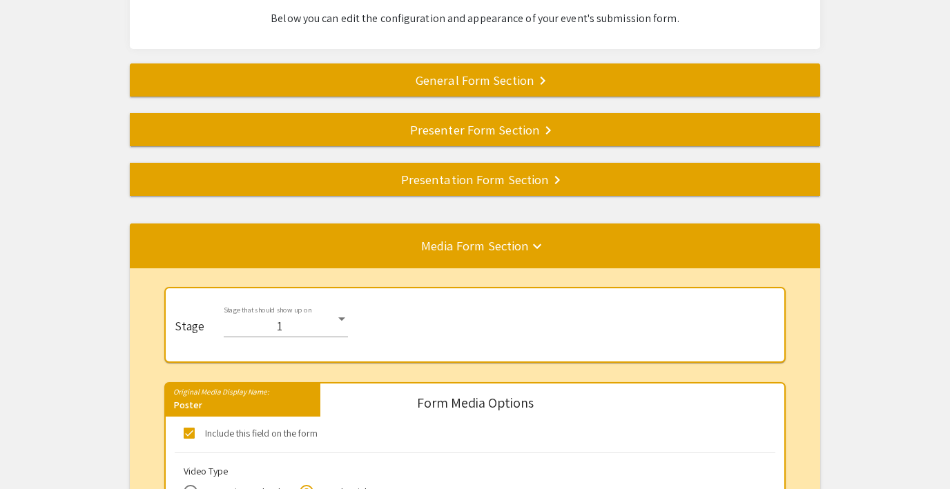
scroll to position [99, 0]
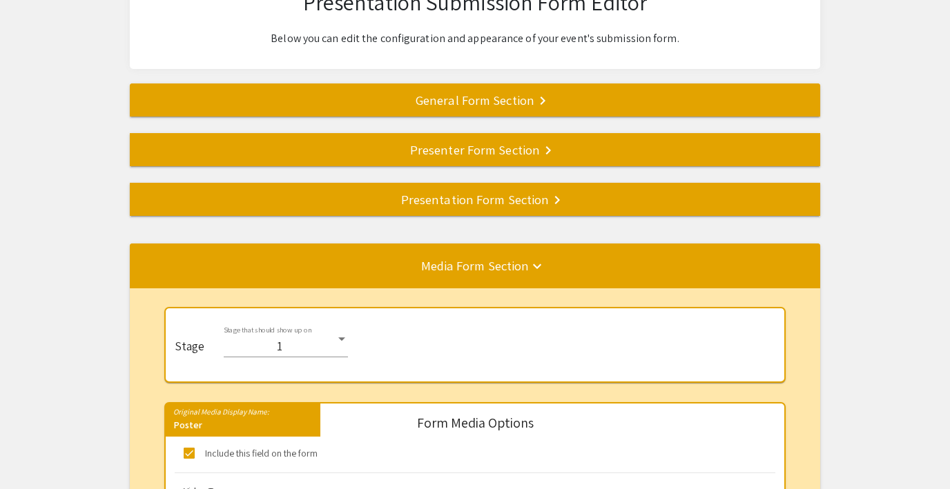
click at [462, 199] on div "Presentation Form Section keyboard_arrow_right" at bounding box center [475, 199] width 690 height 19
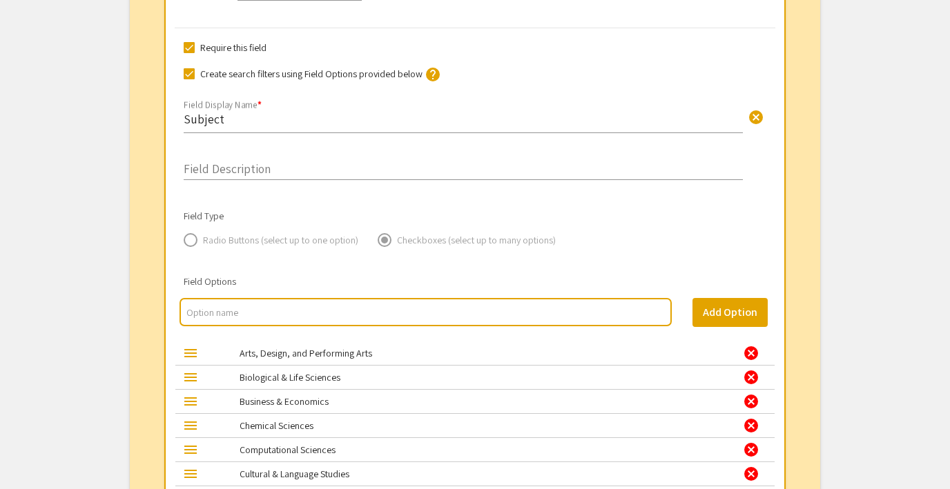
scroll to position [1561, 0]
